Goal: Information Seeking & Learning: Compare options

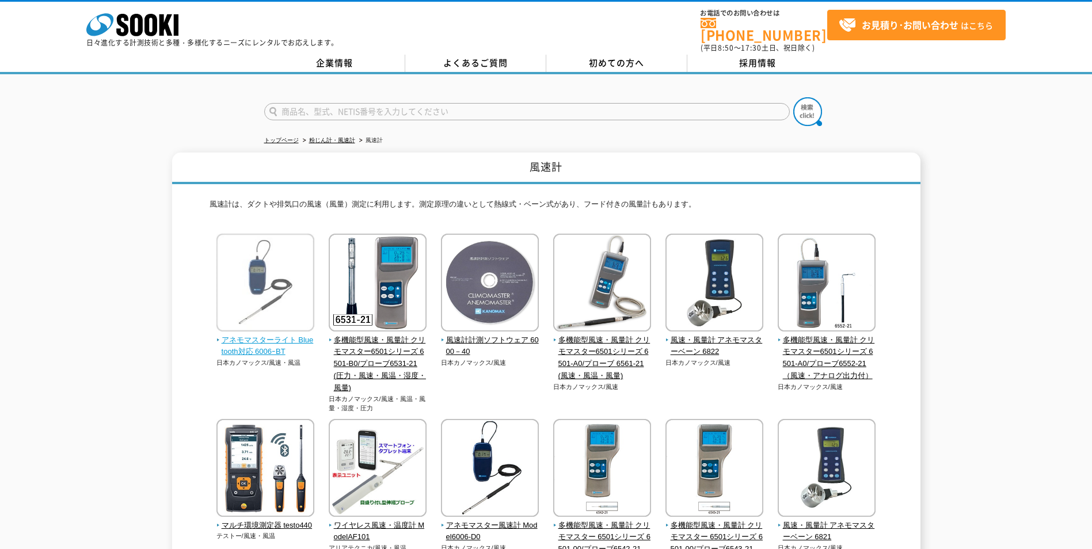
click at [279, 342] on span "アネモマスターライト Bluetooth対応 6006ｰBT" at bounding box center [265, 346] width 98 height 24
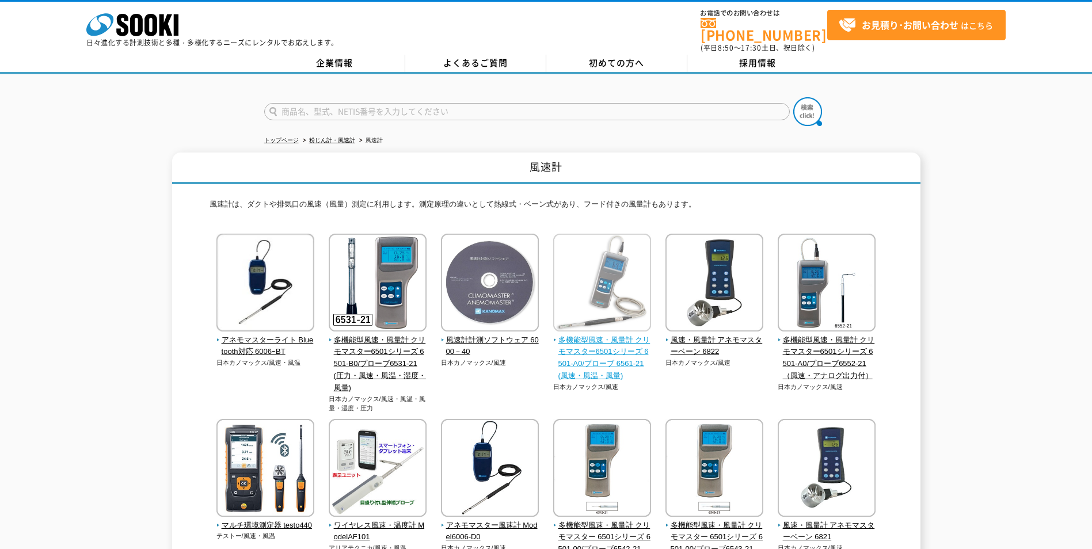
click at [625, 352] on span "多機能型風速・風量計 クリモマスター6501シリーズ 6501-A0/プローブ 6561-21(風速・風温・風量)" at bounding box center [602, 358] width 98 height 48
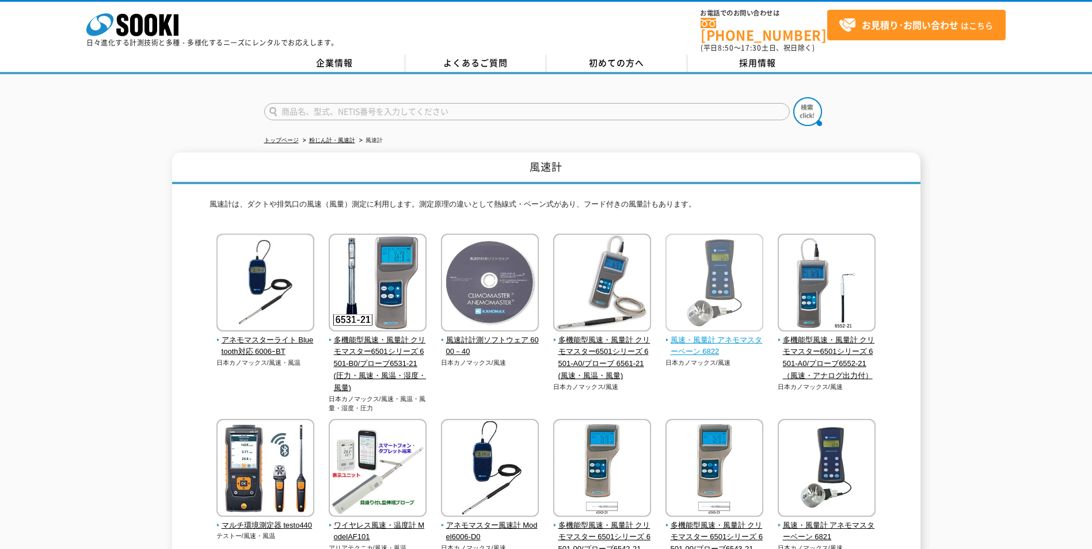
click at [714, 334] on span "風速・風量計 アネモマスターベーン 6822" at bounding box center [714, 346] width 98 height 24
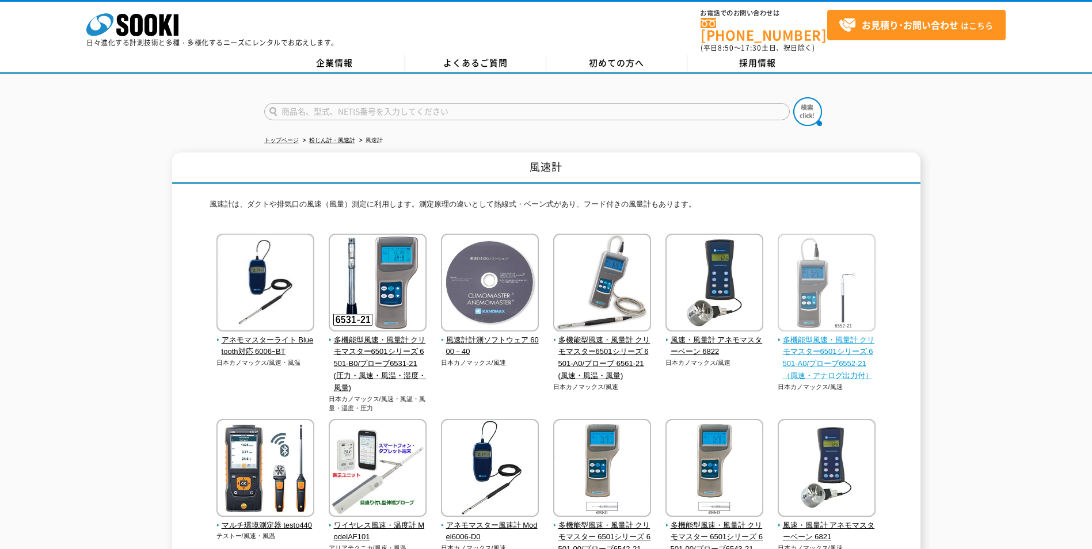
click at [852, 369] on span "多機能型風速・風量計 クリモマスター6501シリーズ 6501-A0/プローブ6552-21（風速・アナログ出力付）" at bounding box center [827, 358] width 98 height 48
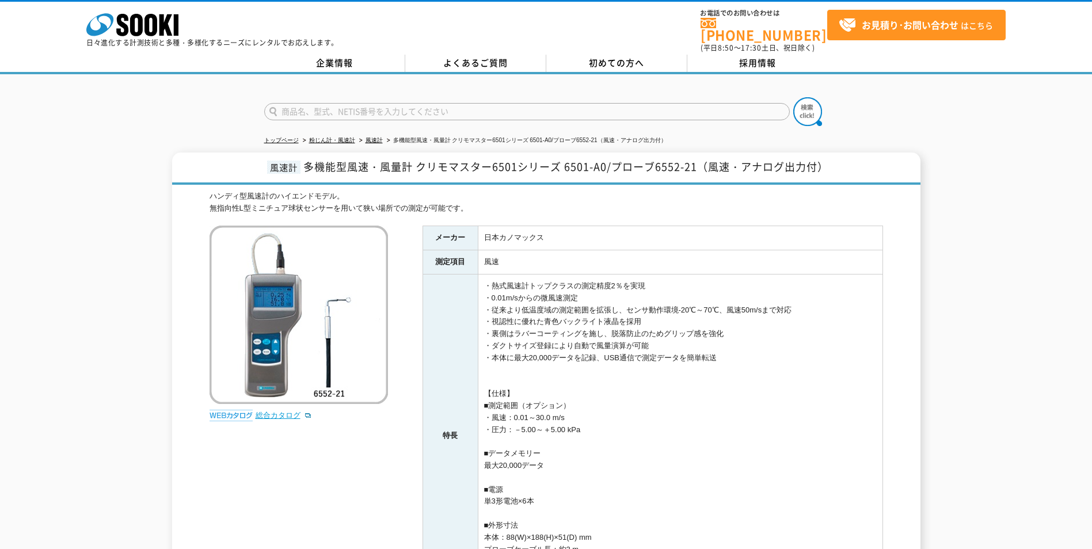
click at [281, 413] on link "総合カタログ" at bounding box center [284, 415] width 56 height 9
